Goal: Task Accomplishment & Management: Manage account settings

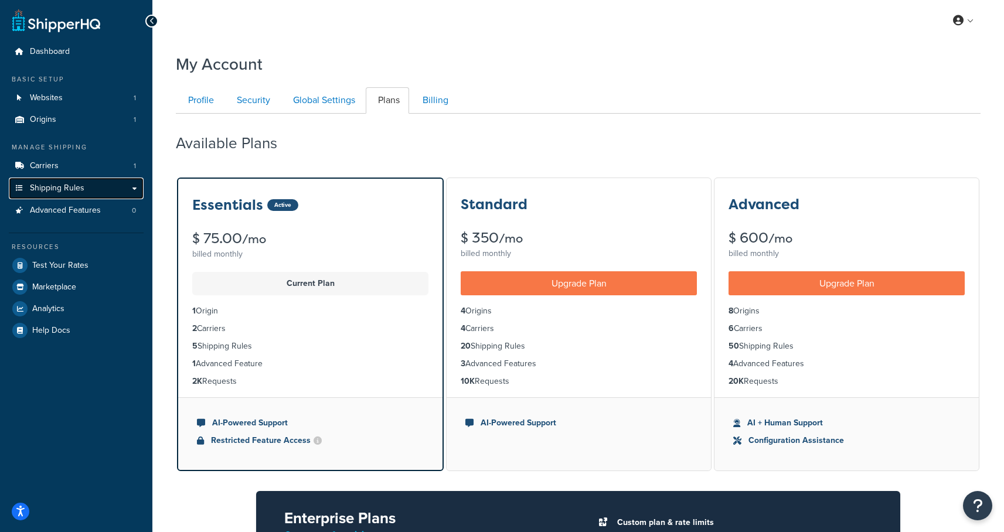
click at [58, 186] on span "Shipping Rules" at bounding box center [57, 188] width 54 height 10
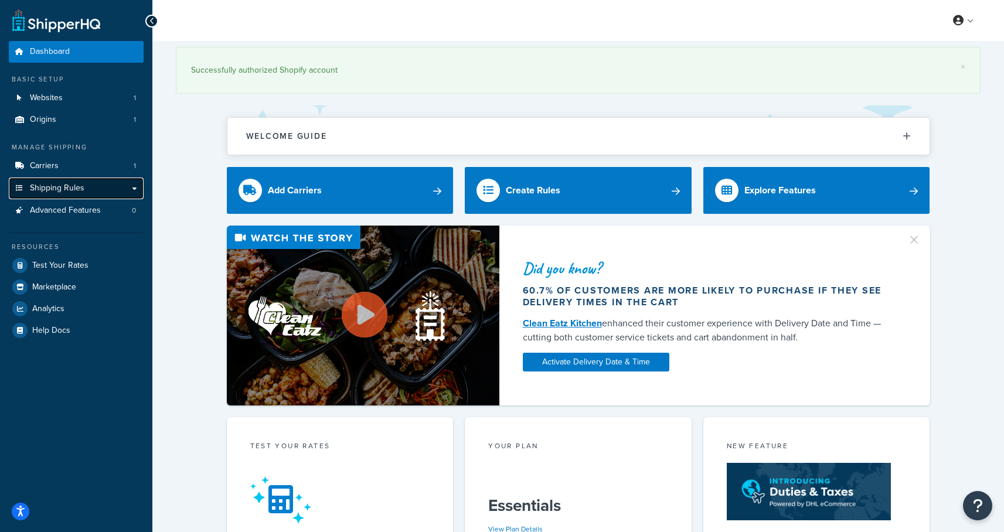
click at [105, 183] on link "Shipping Rules" at bounding box center [76, 189] width 135 height 22
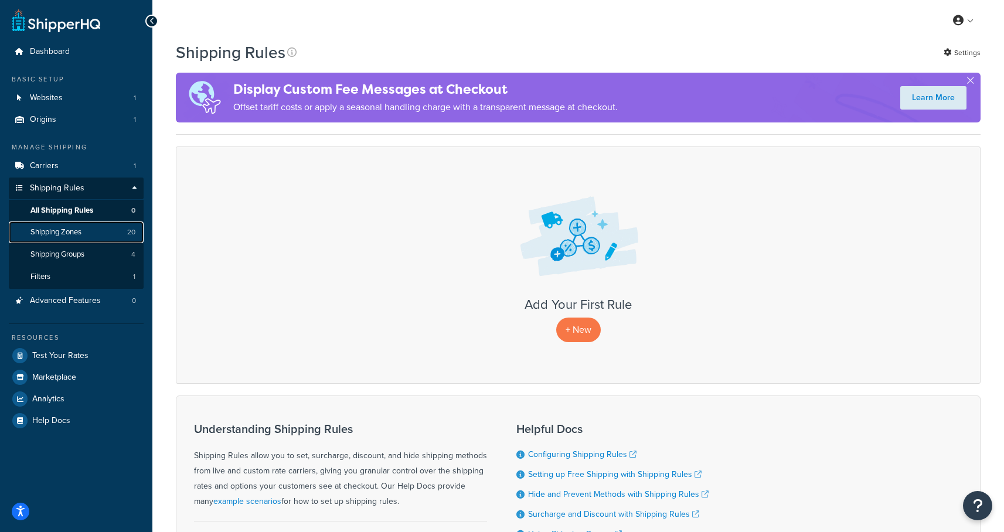
click at [67, 230] on span "Shipping Zones" at bounding box center [55, 232] width 51 height 10
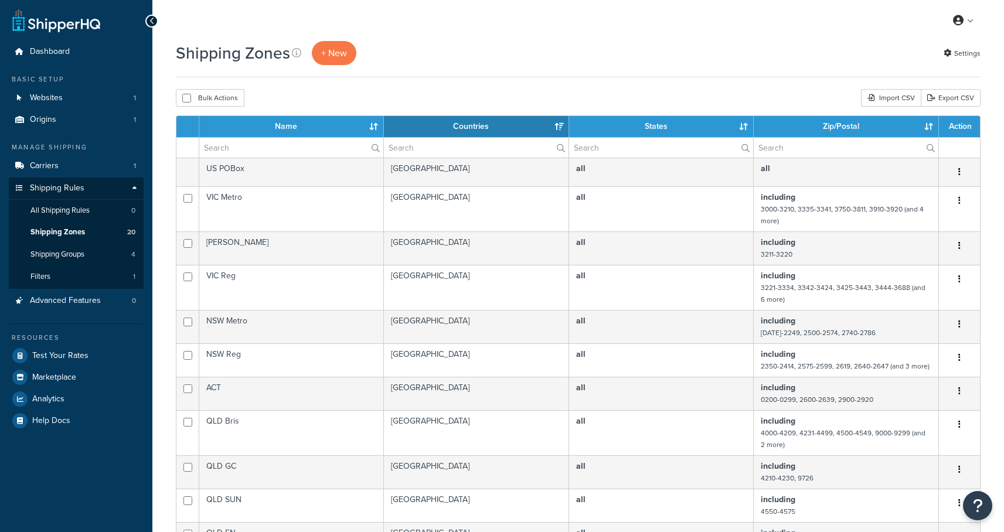
select select "15"
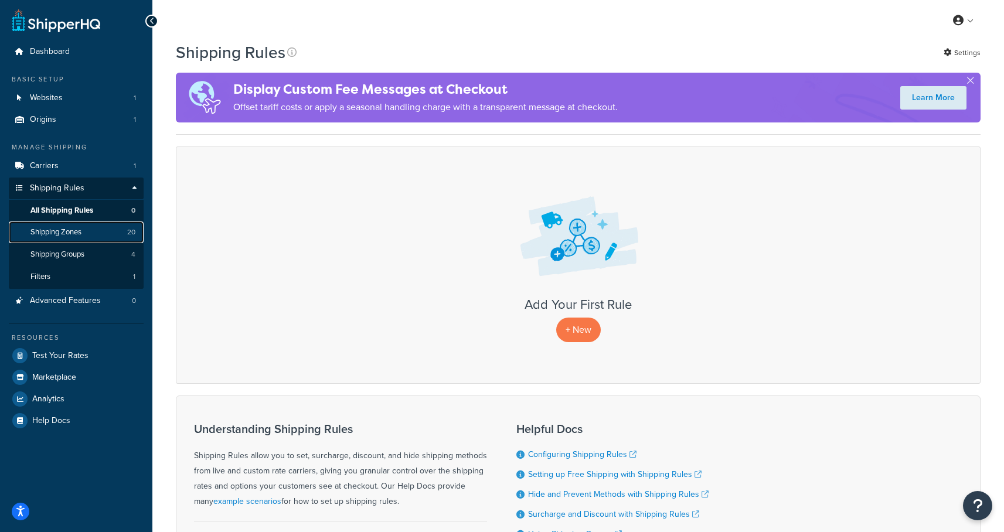
click at [59, 234] on span "Shipping Zones" at bounding box center [55, 232] width 51 height 10
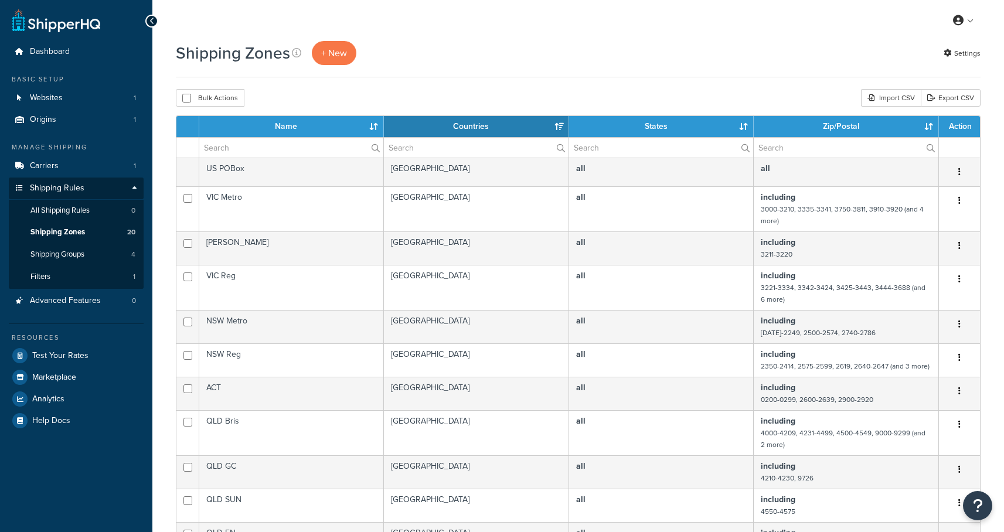
select select "15"
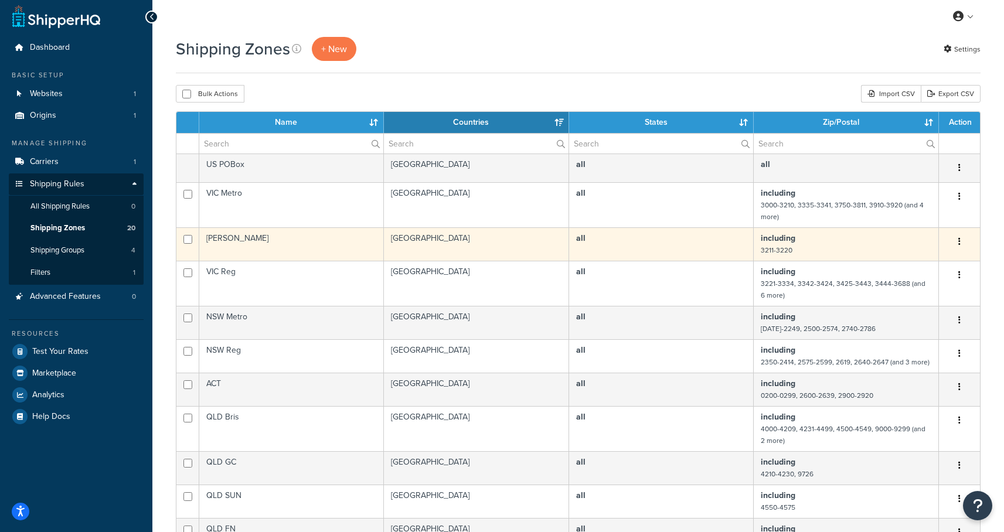
scroll to position [13, 0]
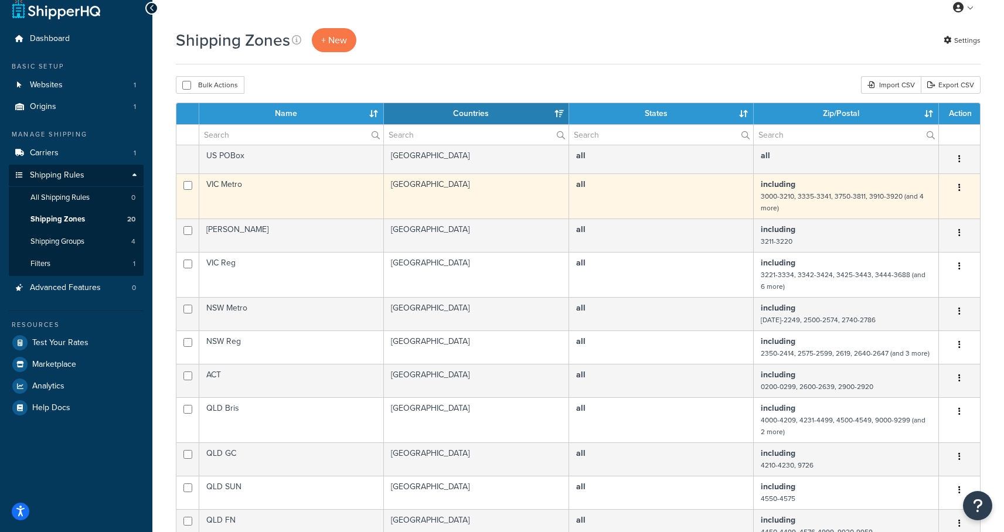
click at [228, 185] on td "VIC Metro" at bounding box center [291, 195] width 185 height 45
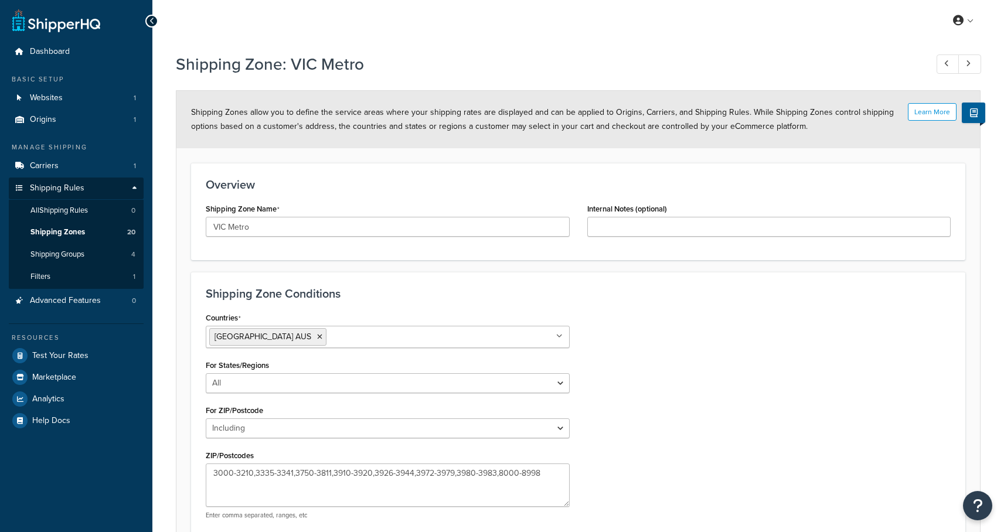
select select "including"
drag, startPoint x: 269, startPoint y: 227, endPoint x: 202, endPoint y: 227, distance: 66.8
click at [202, 227] on div "Shipping Zone Name VIC Metro" at bounding box center [387, 222] width 381 height 45
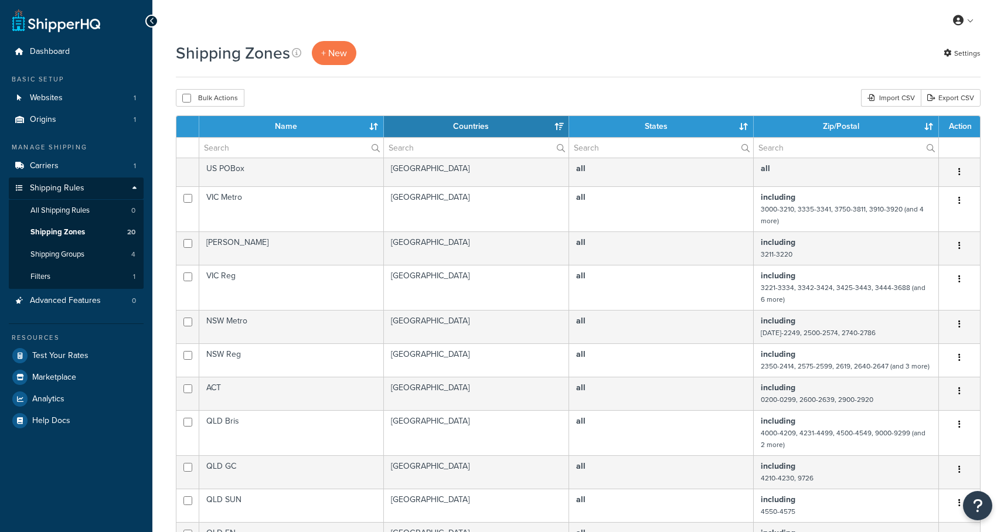
select select "15"
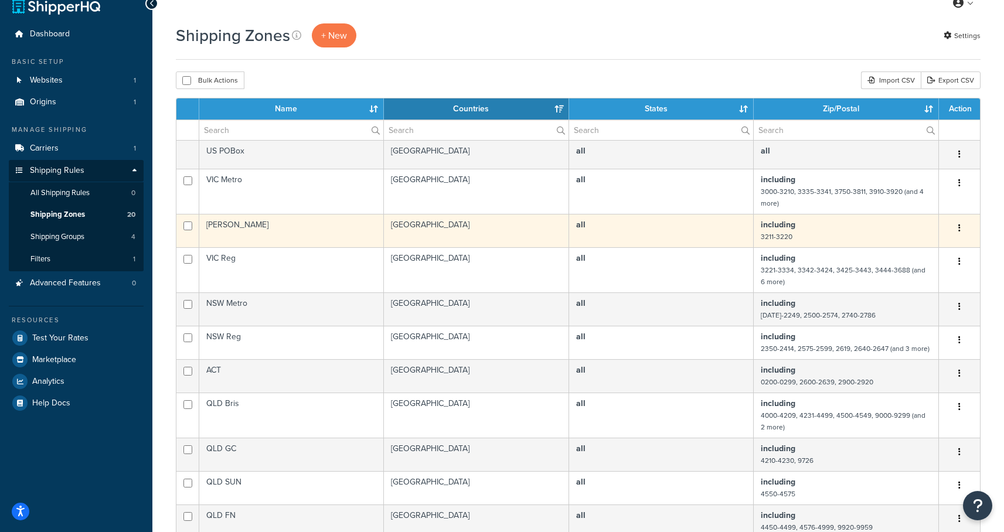
scroll to position [18, 0]
click at [241, 226] on td "[PERSON_NAME]" at bounding box center [291, 230] width 185 height 33
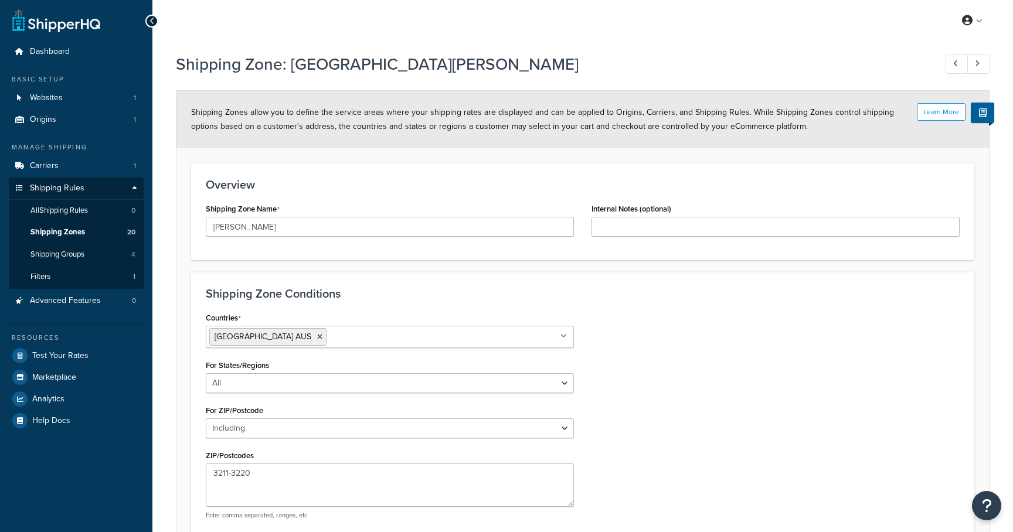
select select "including"
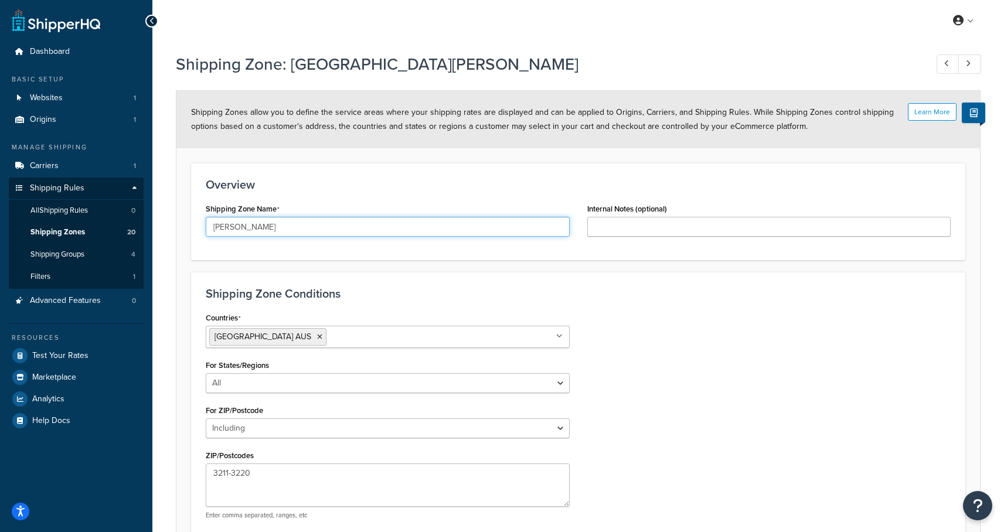
click at [297, 229] on input "[PERSON_NAME]" at bounding box center [388, 227] width 364 height 20
click at [231, 225] on input "[PERSON_NAME] Mornington" at bounding box center [388, 227] width 364 height 20
type input "[PERSON_NAME] Mornington"
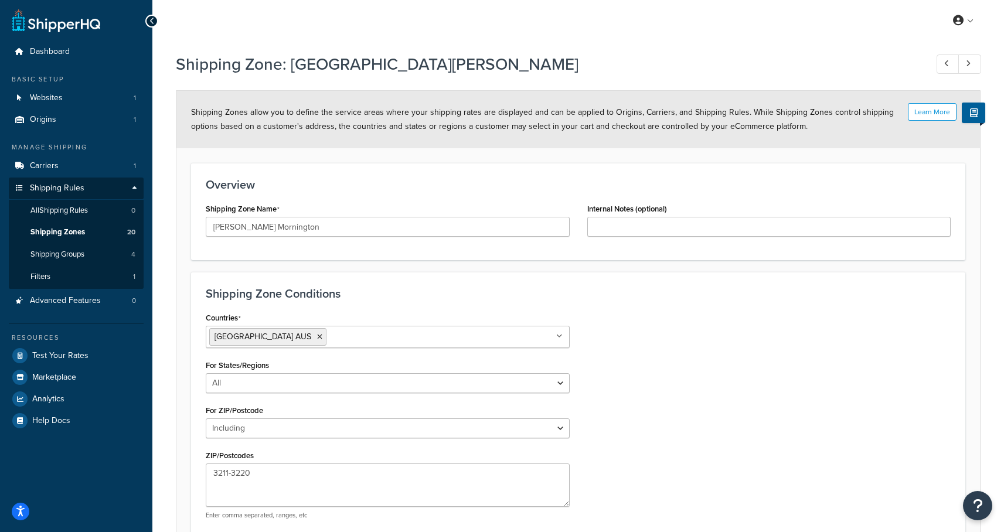
click at [663, 284] on div "Shipping Zone Conditions Countries Australia AUS All Countries ALL United State…" at bounding box center [578, 407] width 774 height 271
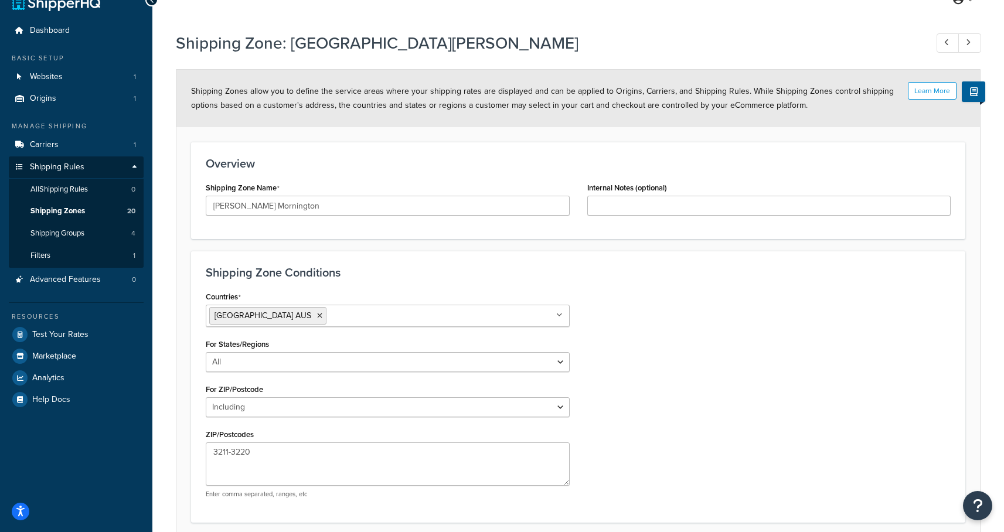
scroll to position [118, 0]
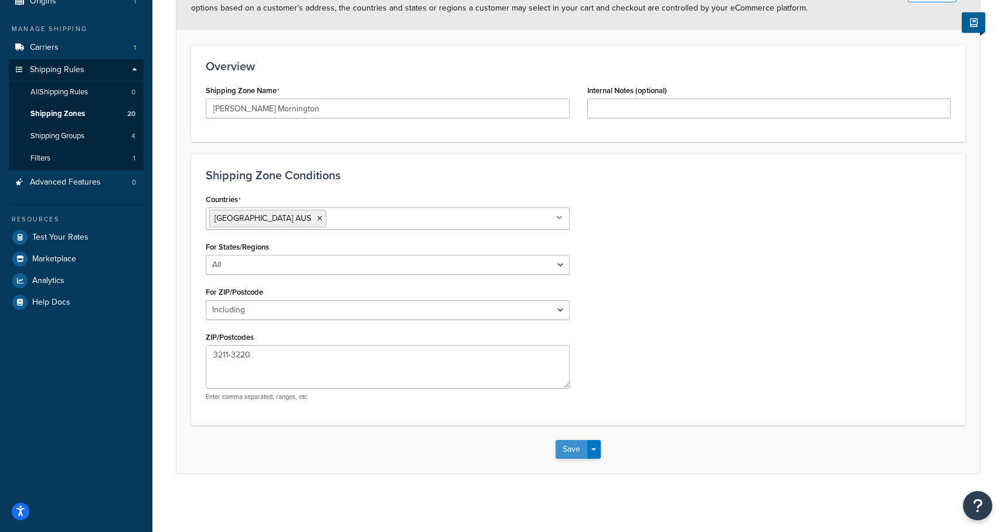
click at [574, 442] on button "Save" at bounding box center [572, 449] width 32 height 19
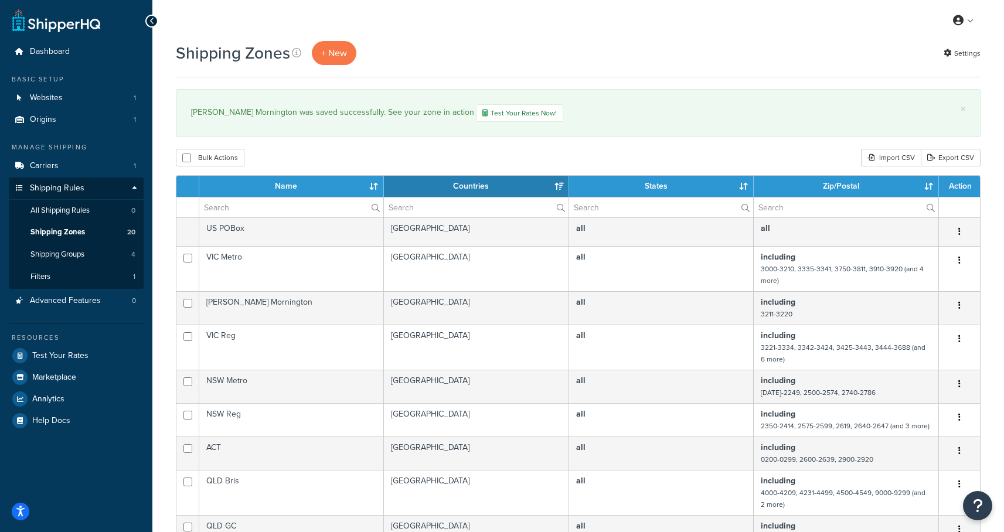
select select "15"
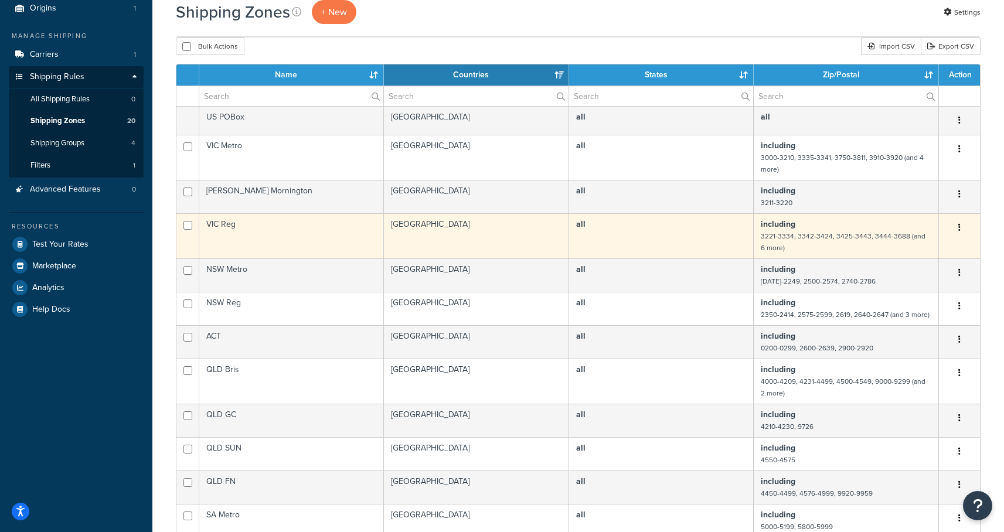
scroll to position [180, 0]
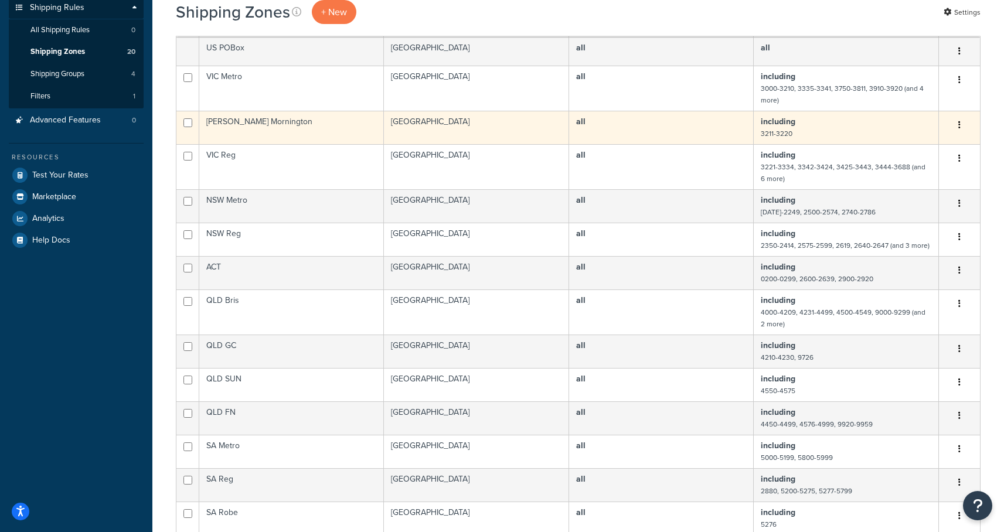
click at [252, 128] on td "[PERSON_NAME] Mornington" at bounding box center [291, 127] width 185 height 33
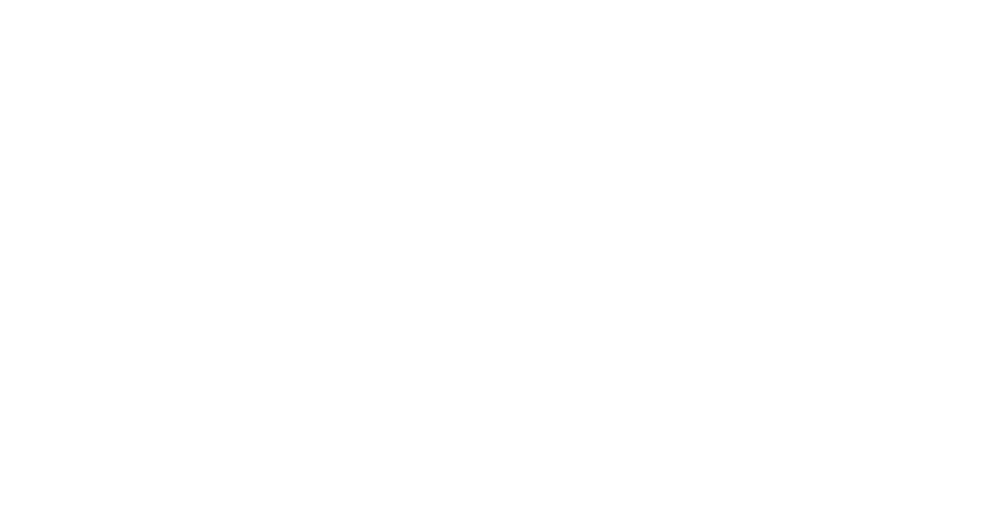
select select "including"
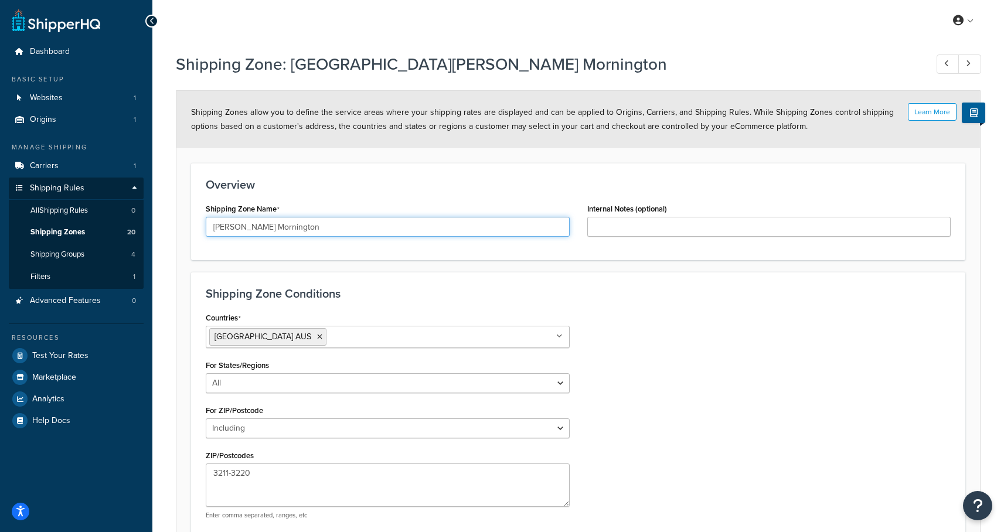
drag, startPoint x: 294, startPoint y: 228, endPoint x: 259, endPoint y: 229, distance: 34.6
click at [259, 229] on input "[PERSON_NAME] Mornington" at bounding box center [388, 227] width 364 height 20
type input "[PERSON_NAME]"
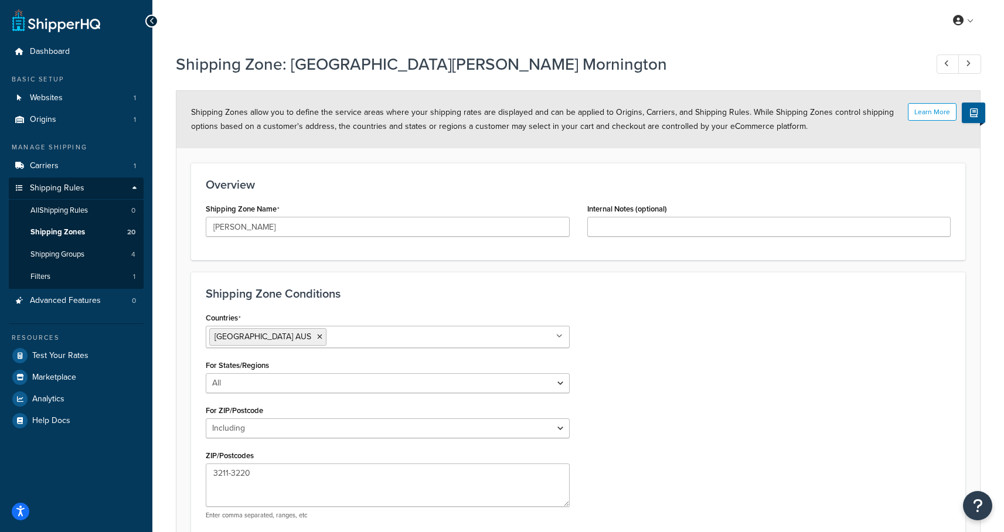
click at [604, 303] on div "Shipping Zone Conditions Countries [GEOGRAPHIC_DATA] [GEOGRAPHIC_DATA] All Coun…" at bounding box center [578, 407] width 774 height 271
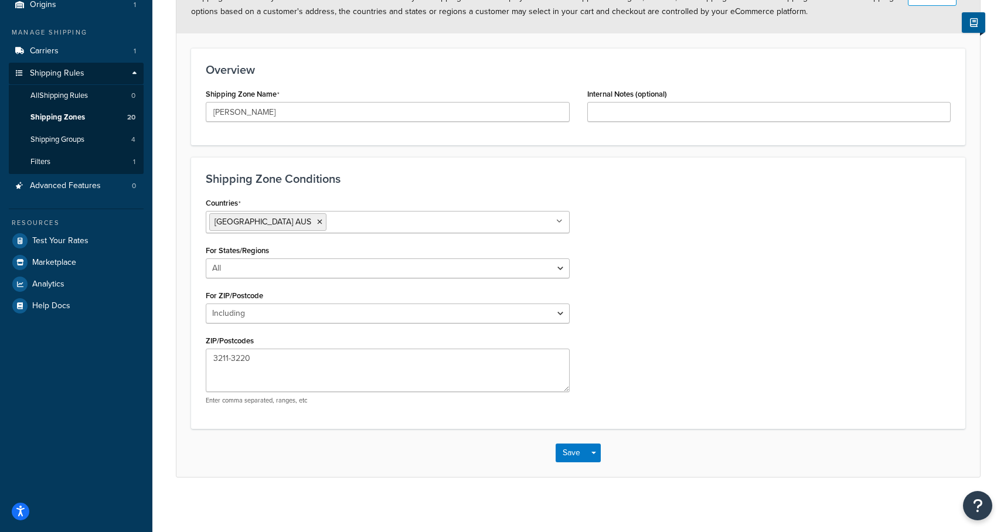
scroll to position [118, 0]
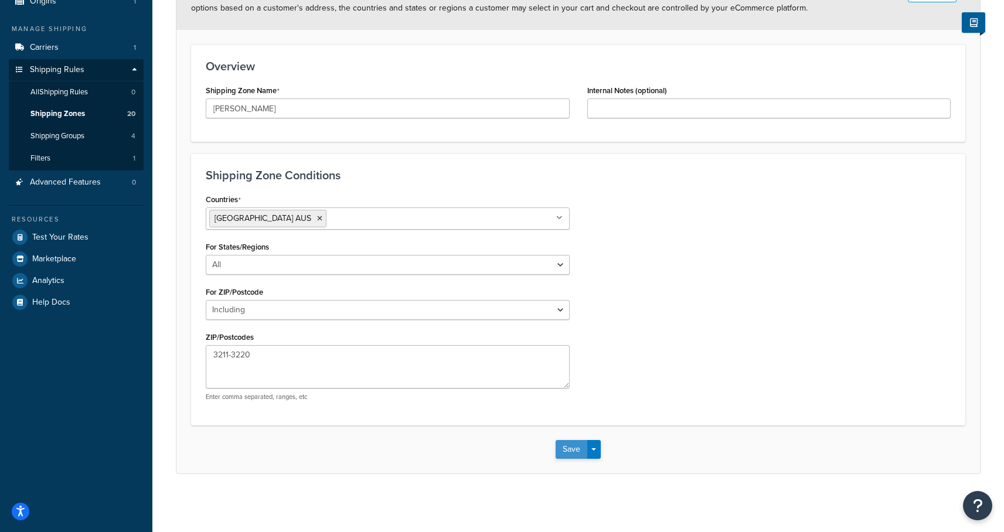
click at [571, 448] on button "Save" at bounding box center [572, 449] width 32 height 19
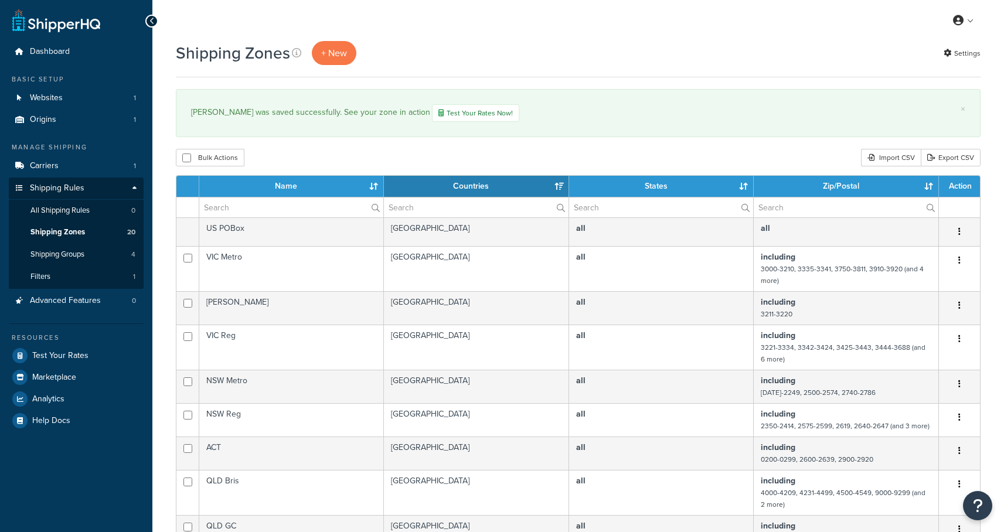
select select "15"
click at [336, 55] on span "+ New" at bounding box center [334, 52] width 26 height 13
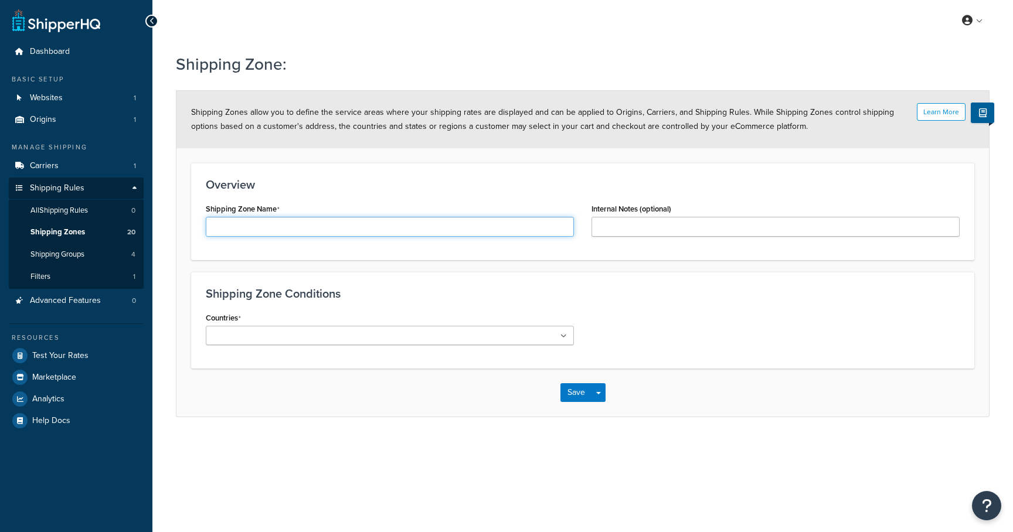
click at [297, 222] on input "Shipping Zone Name" at bounding box center [390, 227] width 368 height 20
drag, startPoint x: 260, startPoint y: 229, endPoint x: 230, endPoint y: 228, distance: 30.5
click at [230, 228] on input "VIC Geelong Mornington" at bounding box center [390, 227] width 368 height 20
type input "VIC Mornington"
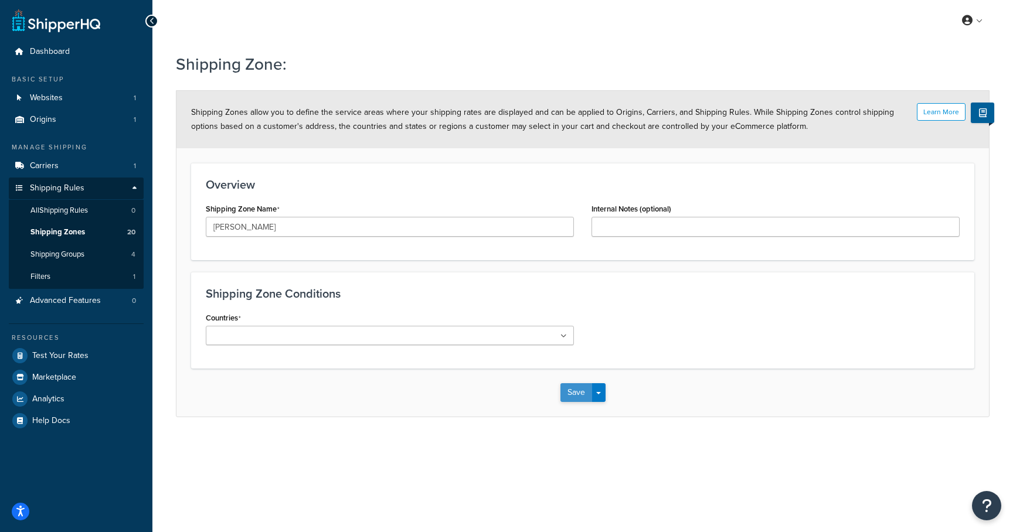
click at [578, 394] on button "Save" at bounding box center [576, 392] width 32 height 19
click at [353, 321] on div "Countries All Countries ALL United States USA Afghanistan AFG Albania ALB Alger…" at bounding box center [390, 333] width 368 height 49
click at [354, 332] on ul at bounding box center [390, 335] width 368 height 19
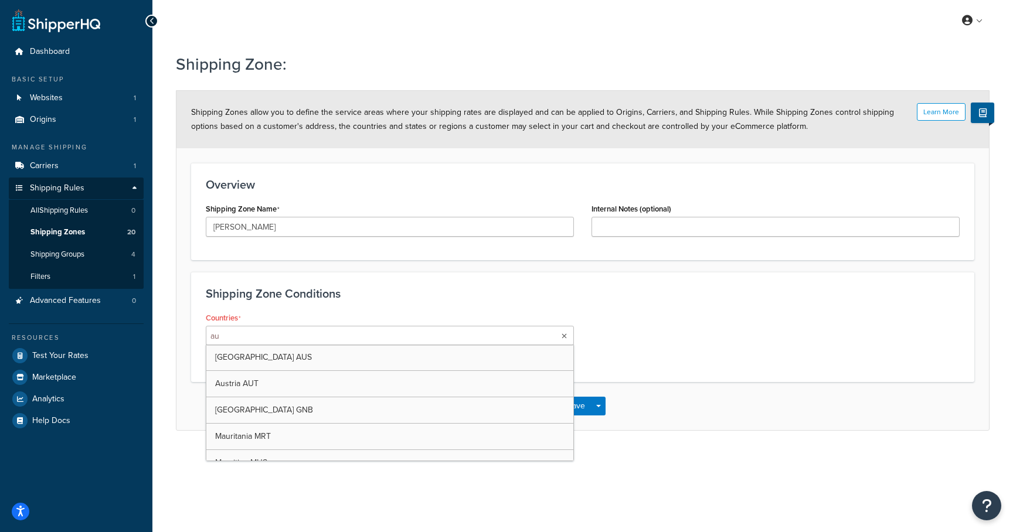
type input "aus"
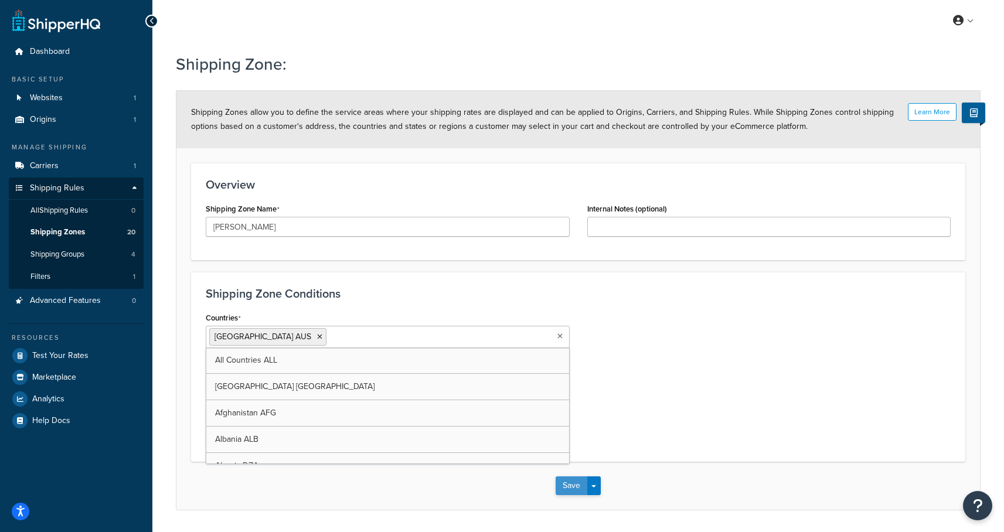
click at [567, 482] on button "Save" at bounding box center [572, 485] width 32 height 19
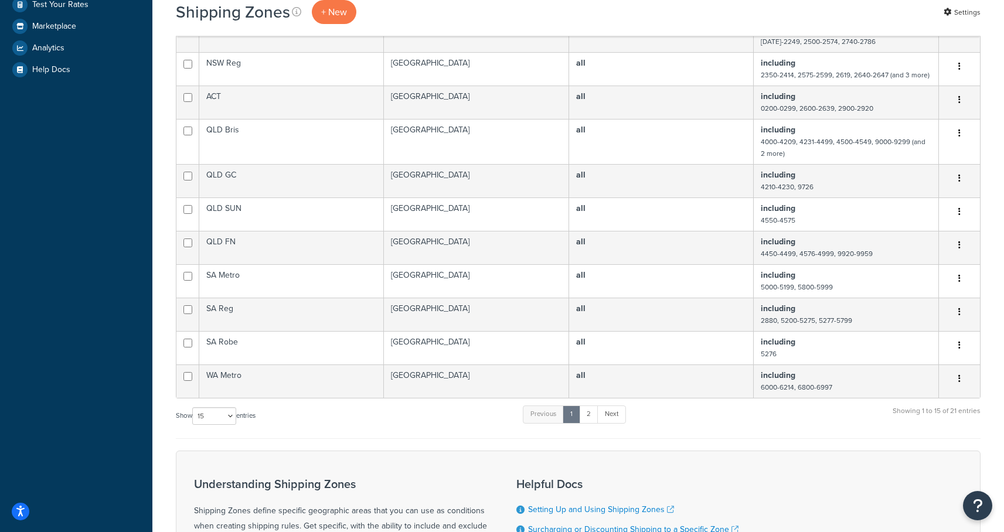
scroll to position [363, 0]
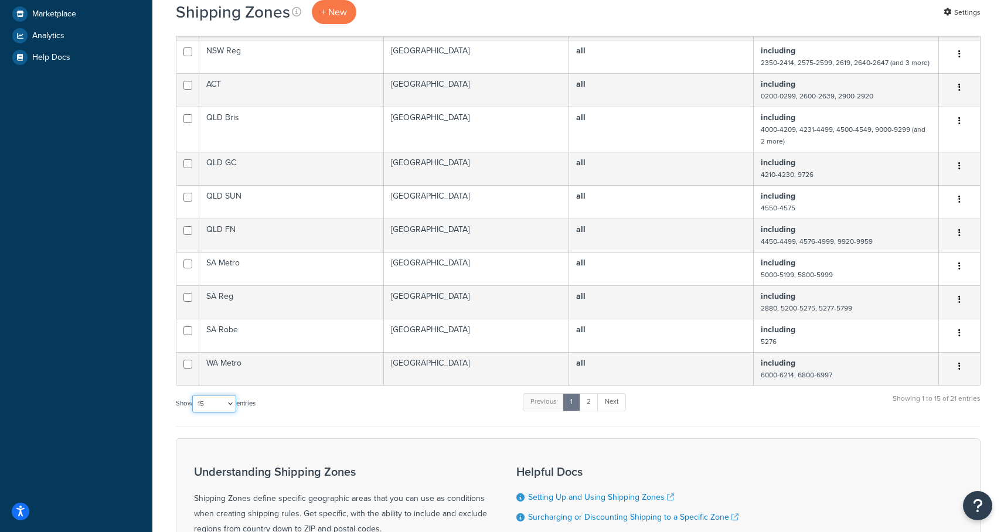
click at [230, 407] on select "10 15 25 50 100" at bounding box center [214, 404] width 44 height 18
select select "50"
click at [193, 413] on select "10 15 25 50 100" at bounding box center [214, 404] width 44 height 18
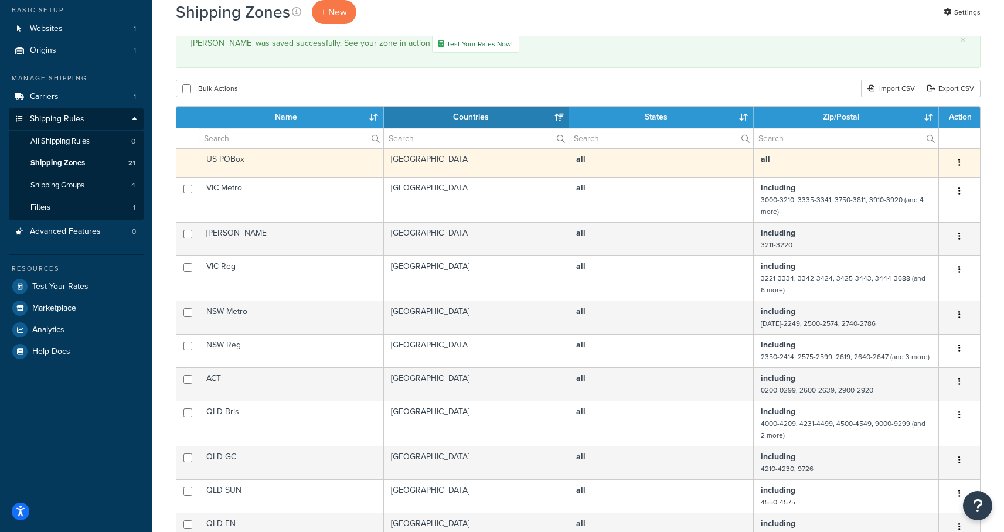
scroll to position [0, 0]
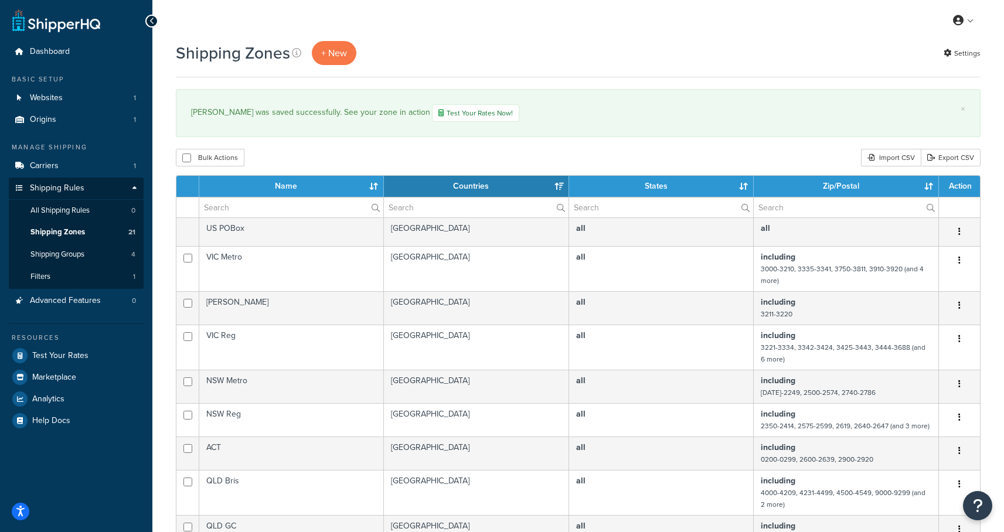
click at [301, 185] on th "Name" at bounding box center [291, 186] width 185 height 21
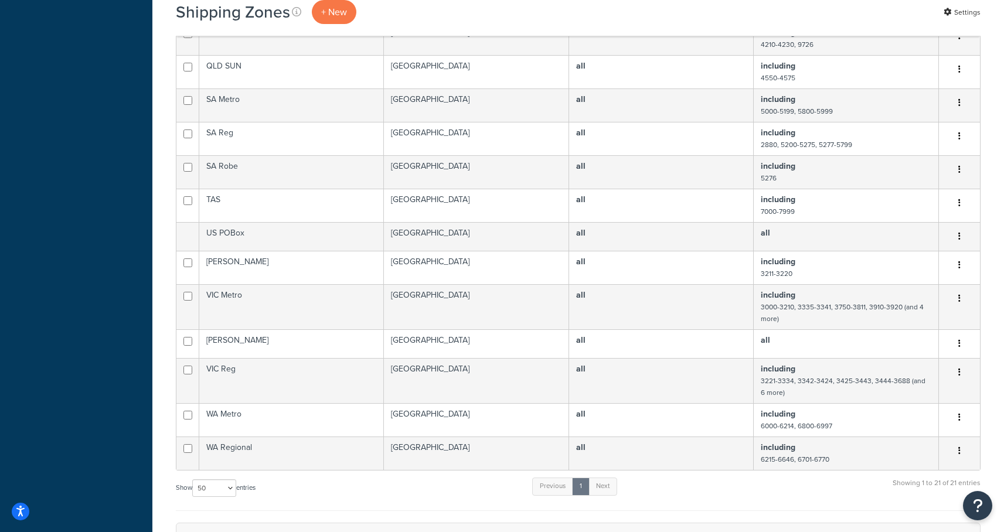
scroll to position [489, 0]
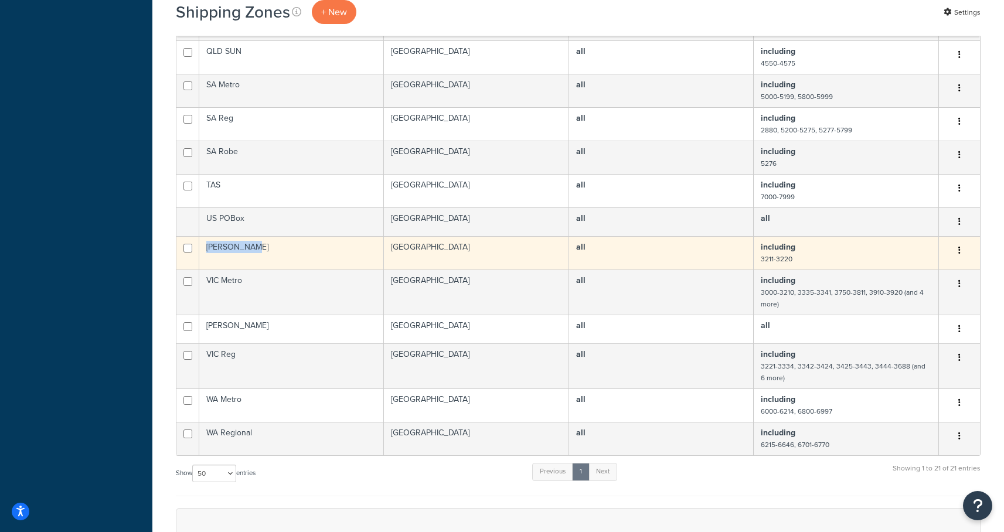
drag, startPoint x: 263, startPoint y: 250, endPoint x: 202, endPoint y: 249, distance: 61.0
click at [202, 249] on td "VIC Geelong" at bounding box center [291, 252] width 185 height 33
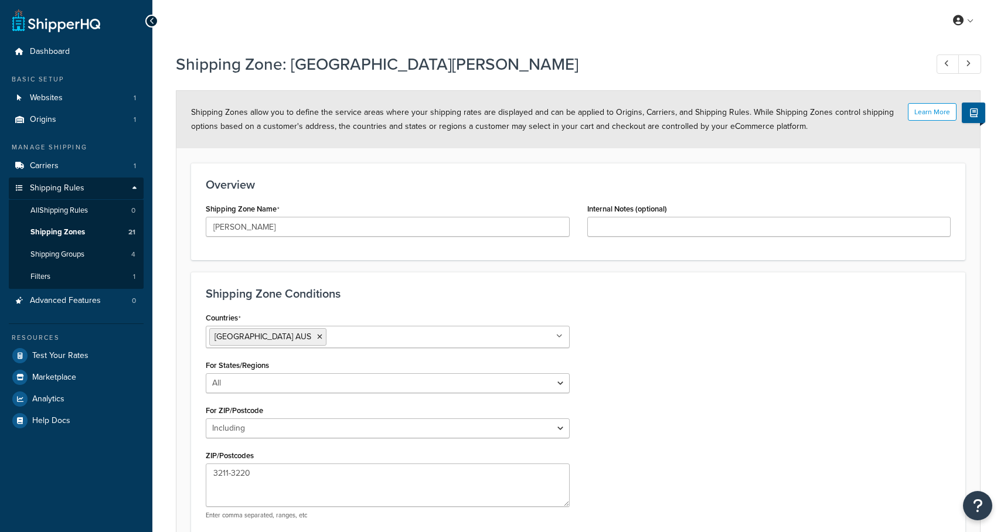
select select "including"
drag, startPoint x: 267, startPoint y: 226, endPoint x: 204, endPoint y: 223, distance: 62.8
click at [204, 223] on div "Shipping Zone Name VIC Geelong" at bounding box center [387, 222] width 381 height 45
click at [50, 239] on link "Shipping Zones 21" at bounding box center [76, 233] width 135 height 22
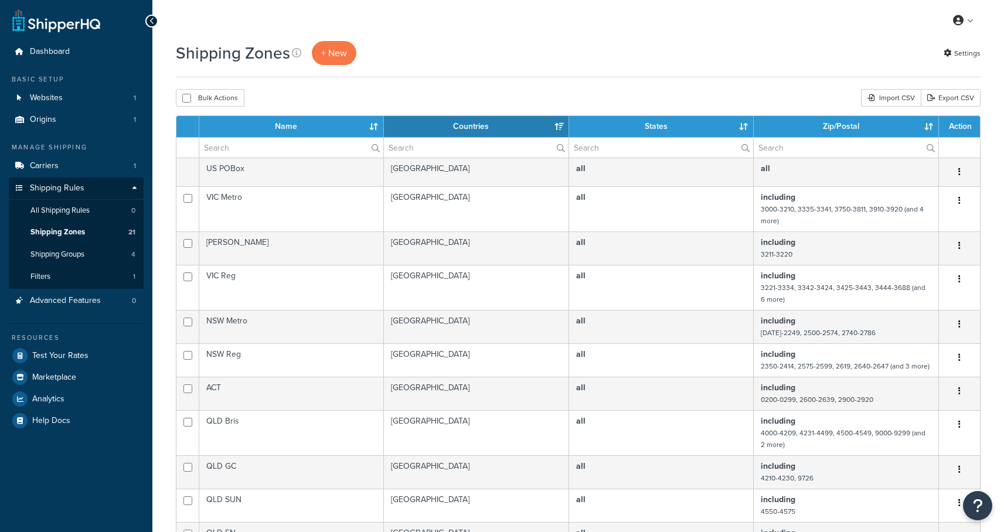
select select "15"
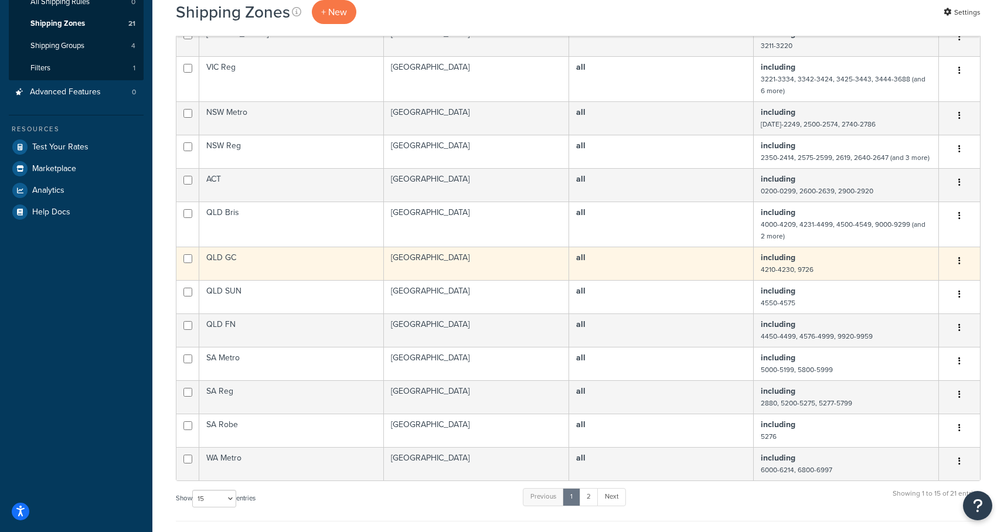
scroll to position [450, 0]
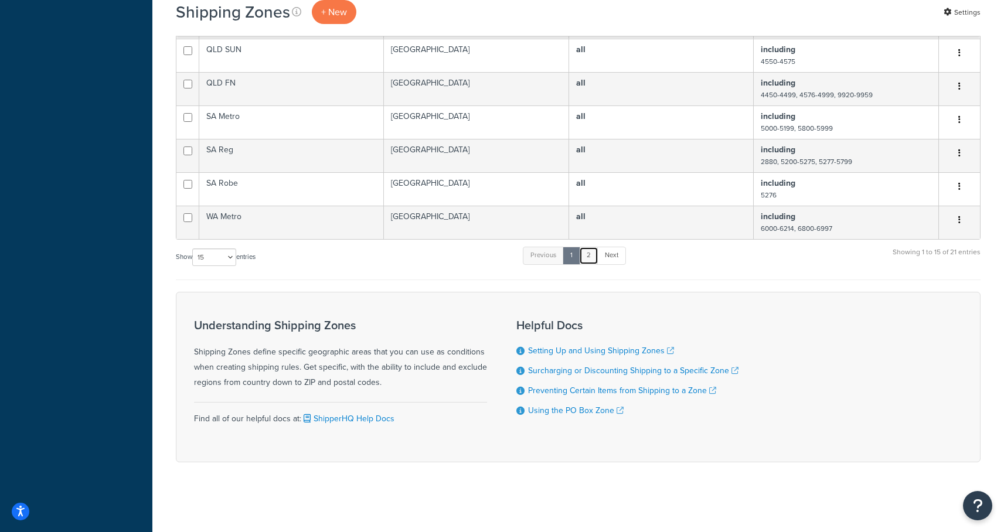
click at [594, 257] on link "2" at bounding box center [588, 256] width 19 height 18
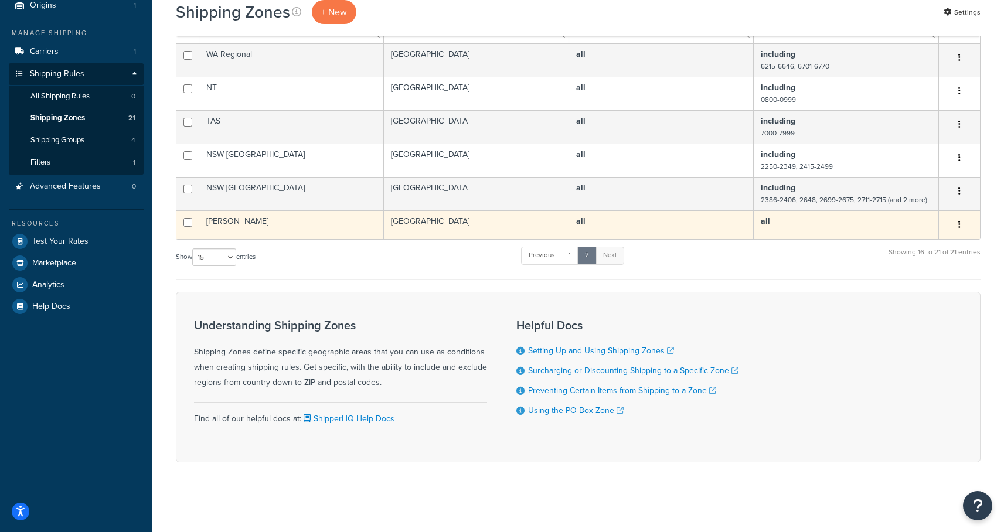
click at [281, 219] on td "[PERSON_NAME]" at bounding box center [291, 224] width 185 height 29
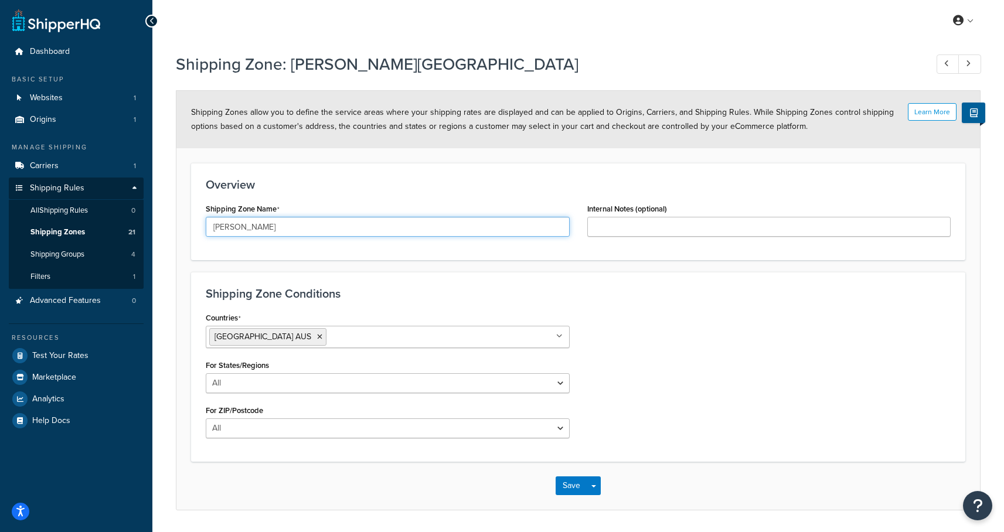
click at [250, 225] on input "[PERSON_NAME]" at bounding box center [388, 227] width 364 height 20
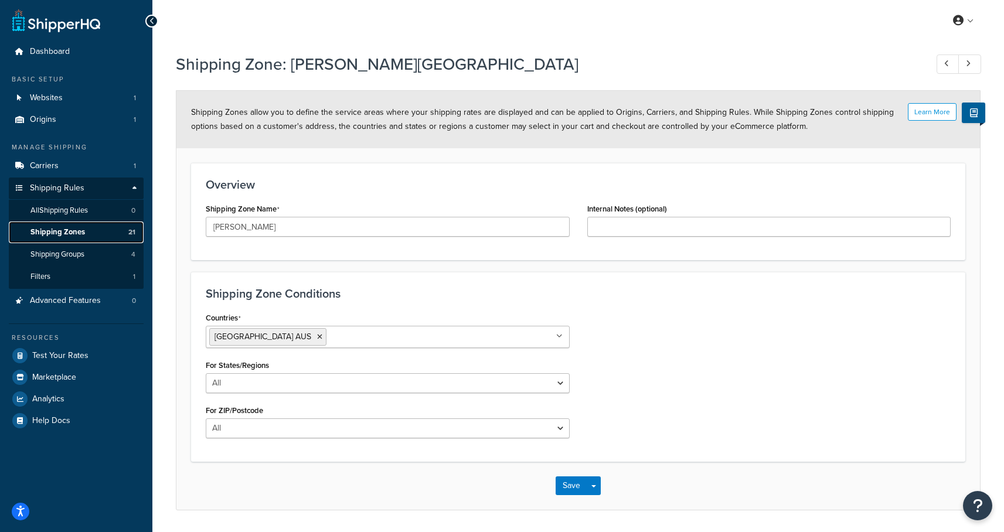
click at [77, 231] on span "Shipping Zones" at bounding box center [57, 232] width 54 height 10
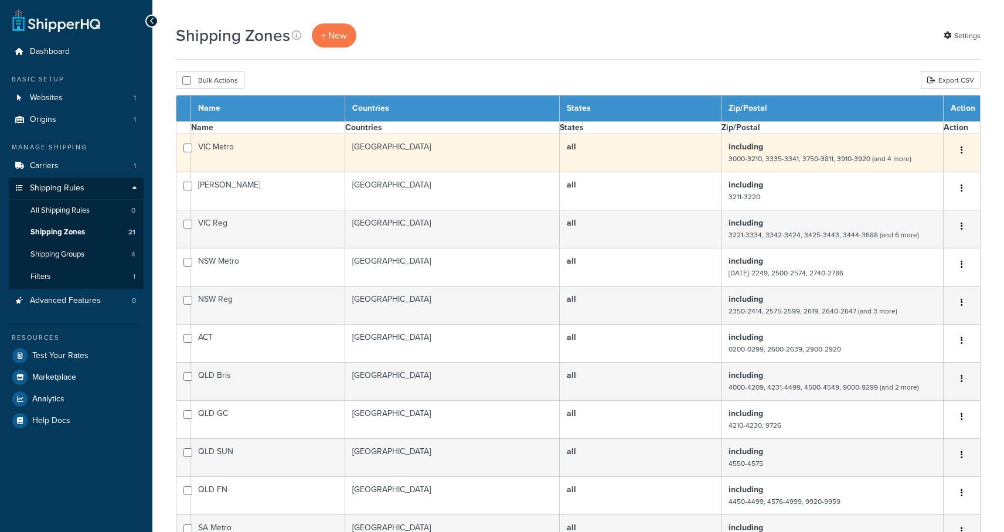
select select "15"
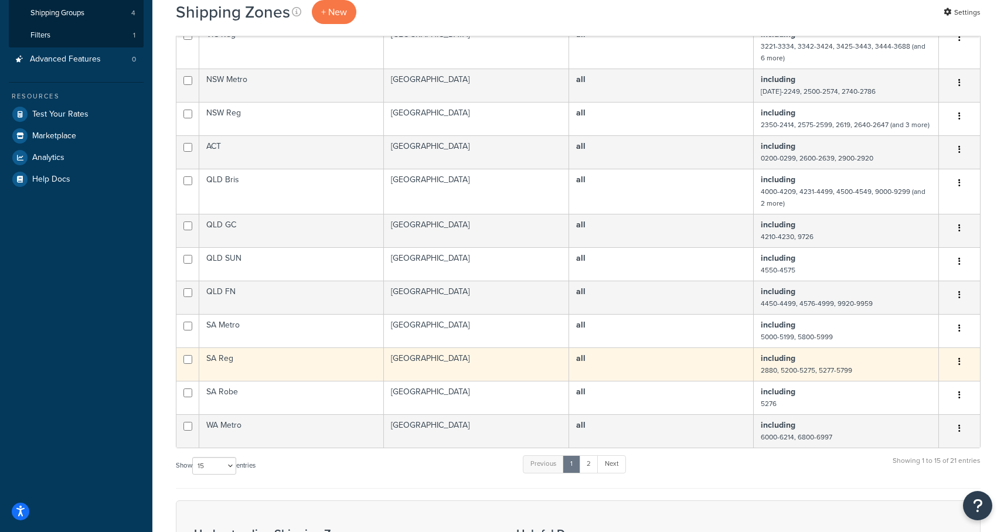
scroll to position [274, 0]
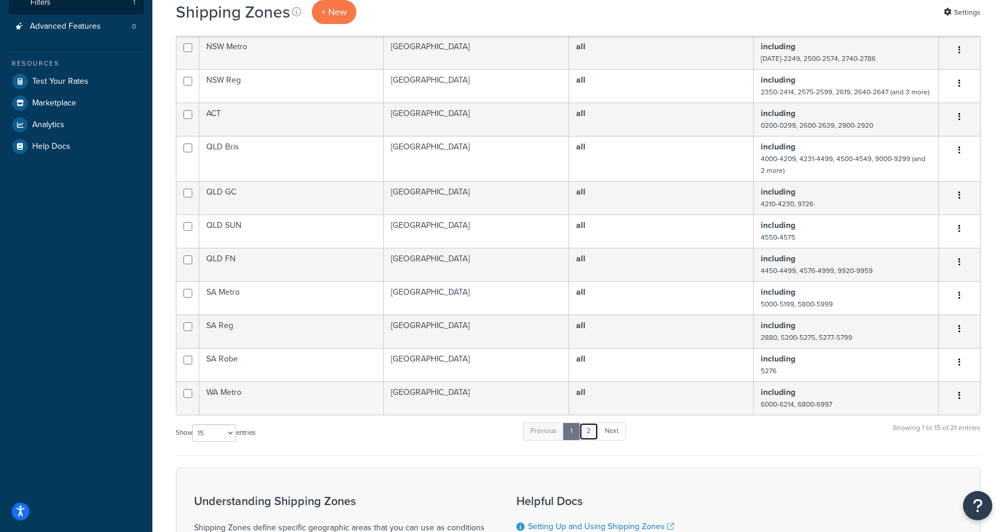
click at [587, 429] on link "2" at bounding box center [588, 432] width 19 height 18
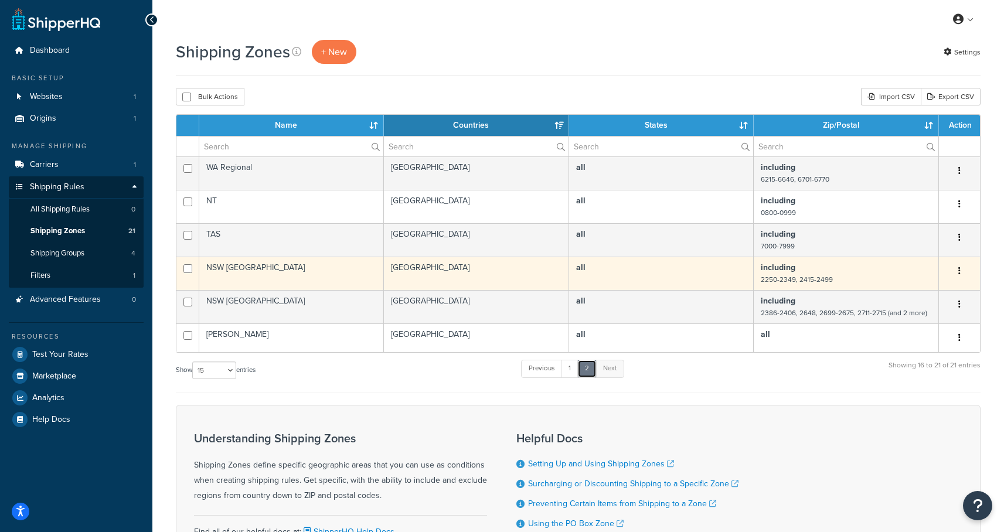
scroll to position [0, 0]
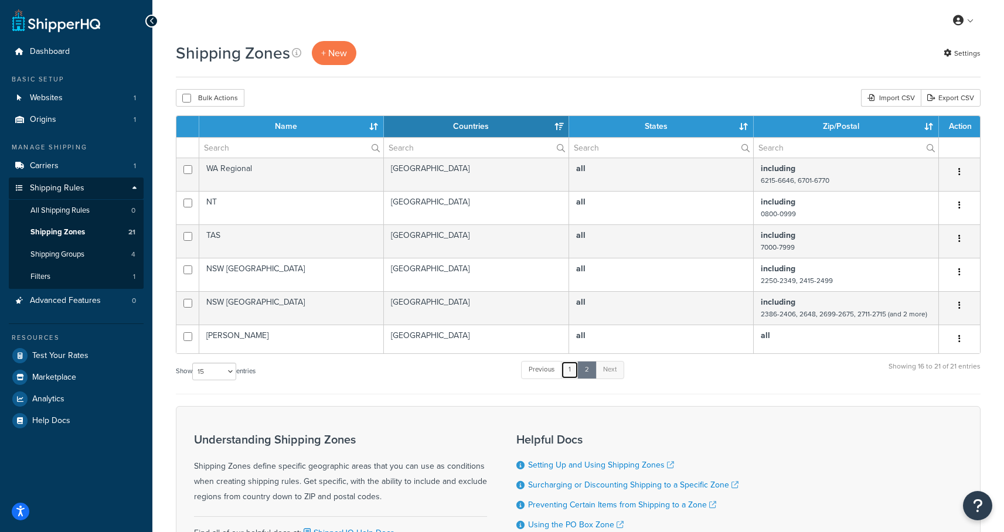
click at [571, 377] on link "1" at bounding box center [570, 370] width 18 height 18
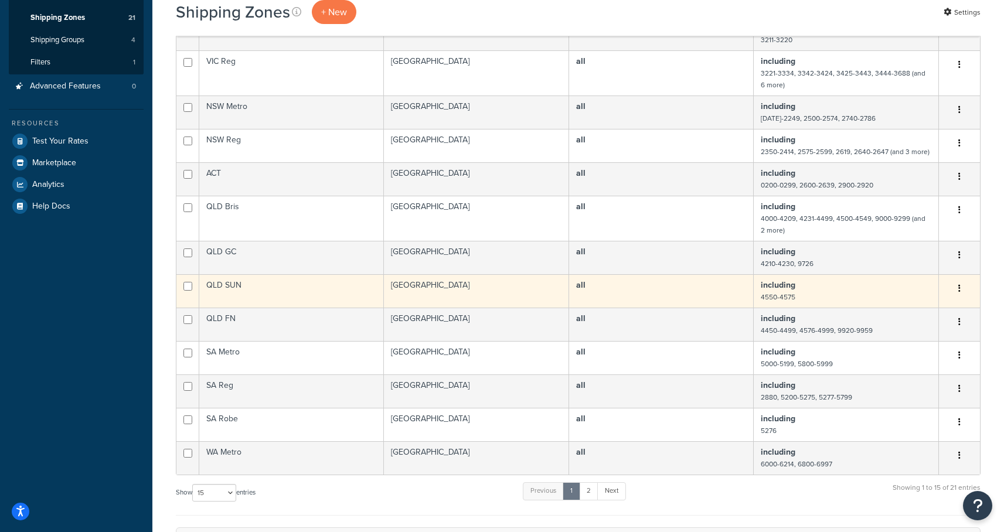
scroll to position [179, 0]
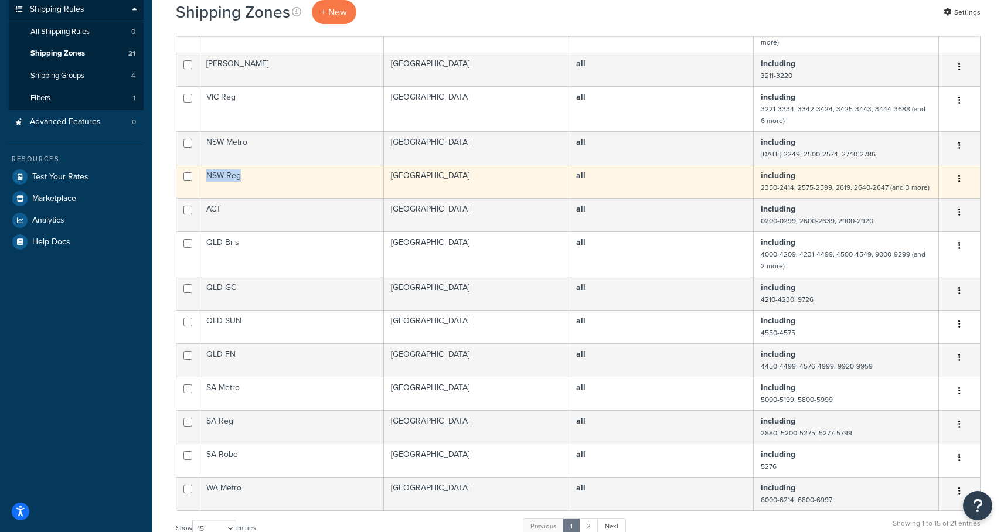
drag, startPoint x: 253, startPoint y: 180, endPoint x: 207, endPoint y: 179, distance: 45.1
click at [207, 179] on td "NSW Reg" at bounding box center [291, 181] width 185 height 33
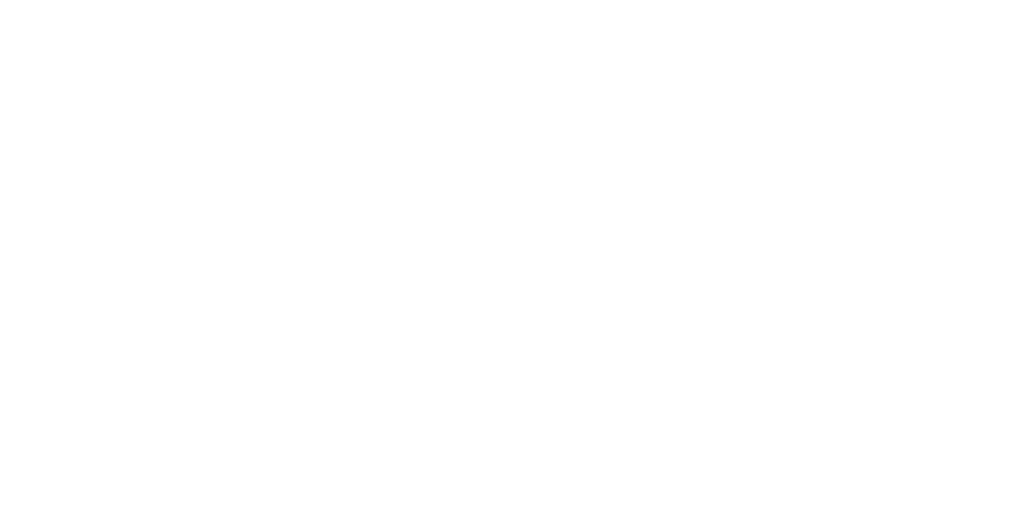
select select "including"
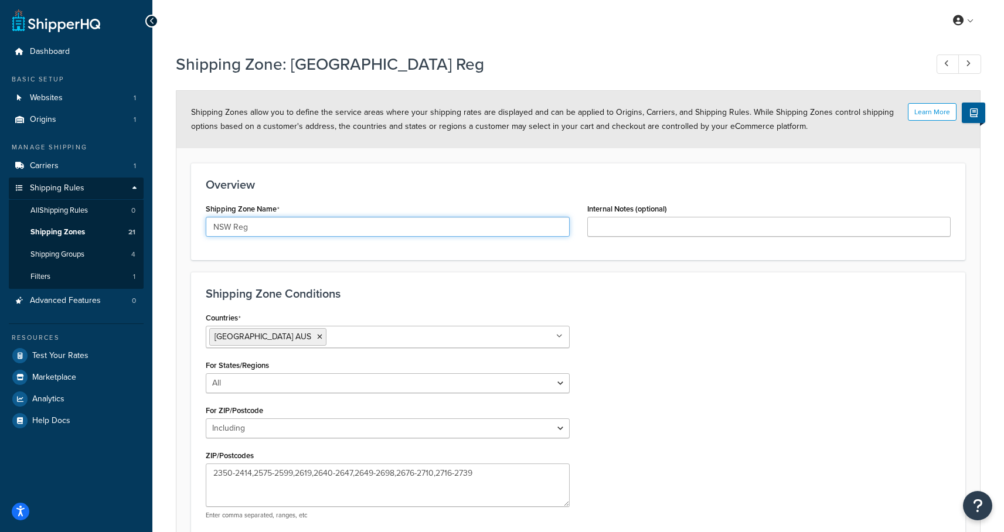
click at [244, 222] on input "NSW Reg" at bounding box center [388, 227] width 364 height 20
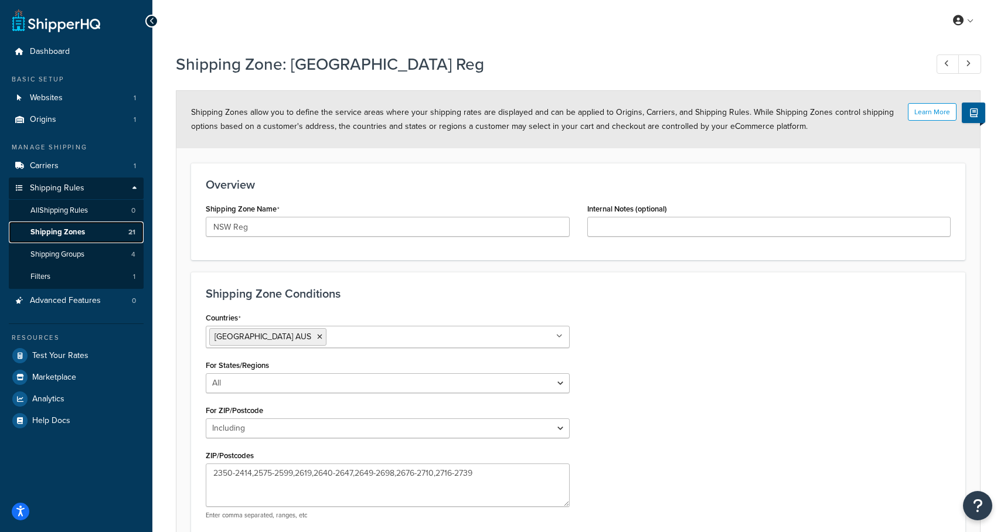
click at [57, 229] on span "Shipping Zones" at bounding box center [57, 232] width 54 height 10
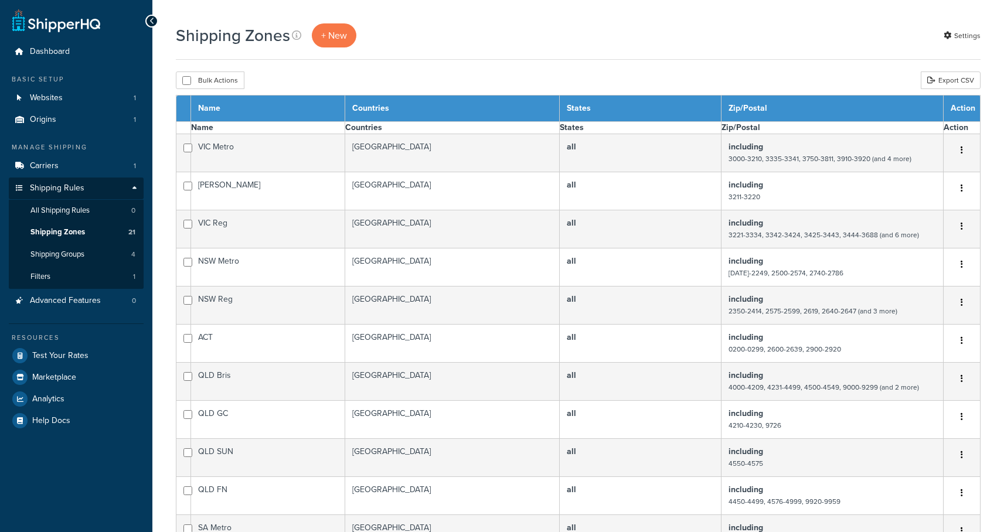
select select "15"
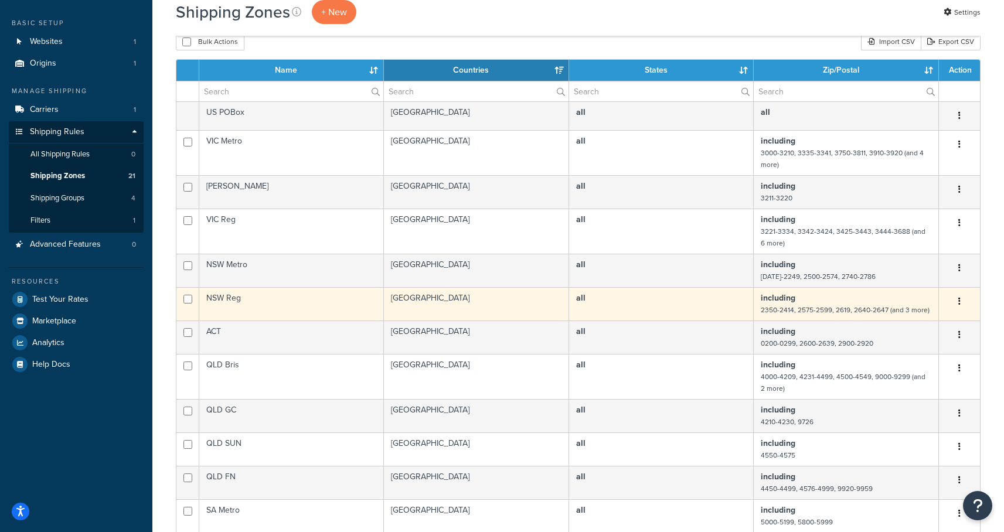
scroll to position [59, 0]
